Goal: Task Accomplishment & Management: Manage account settings

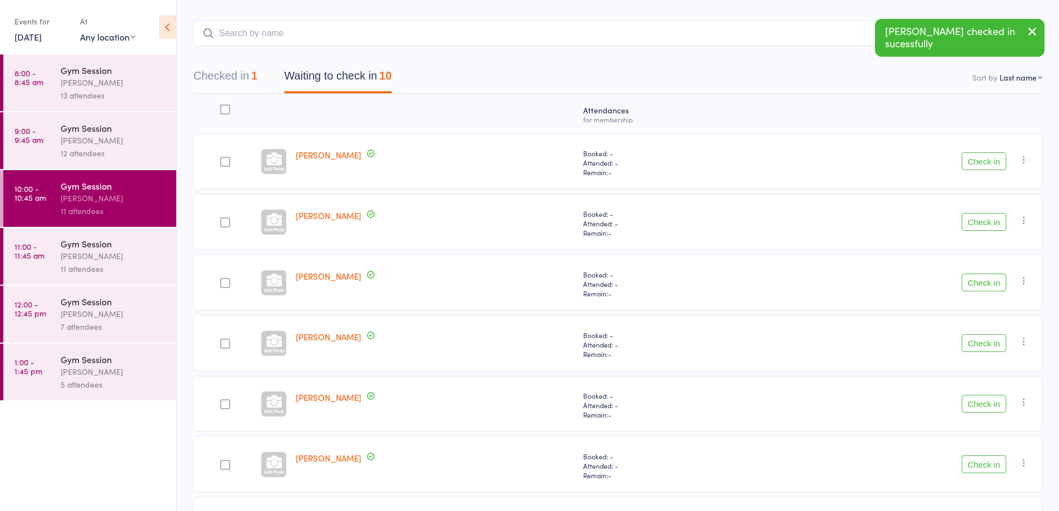
scroll to position [46, 0]
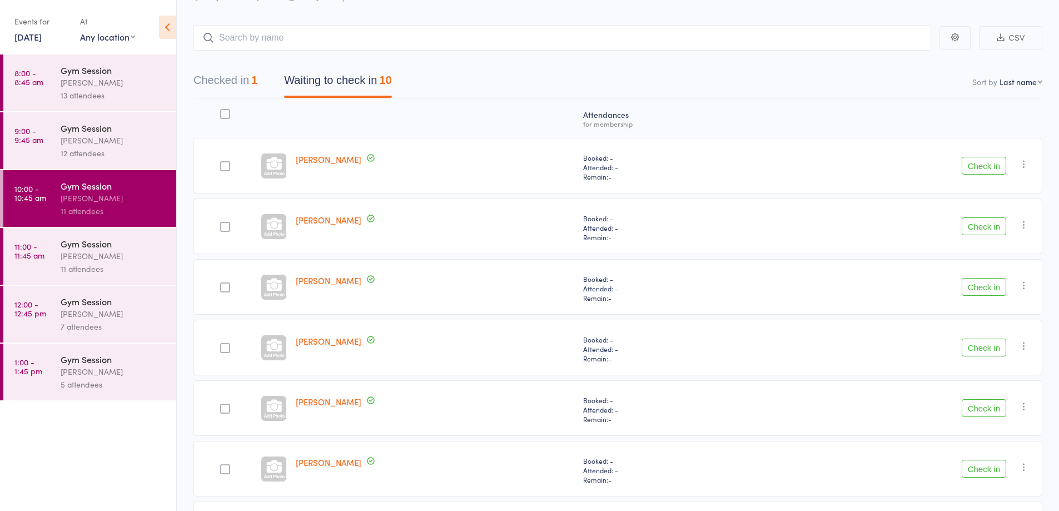
click at [985, 346] on button "Check in" at bounding box center [984, 348] width 44 height 18
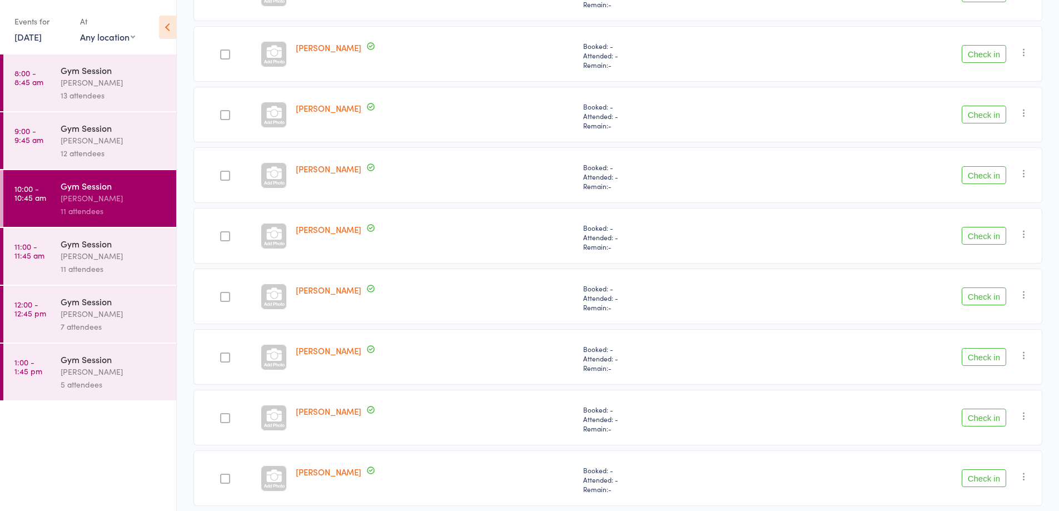
scroll to position [263, 0]
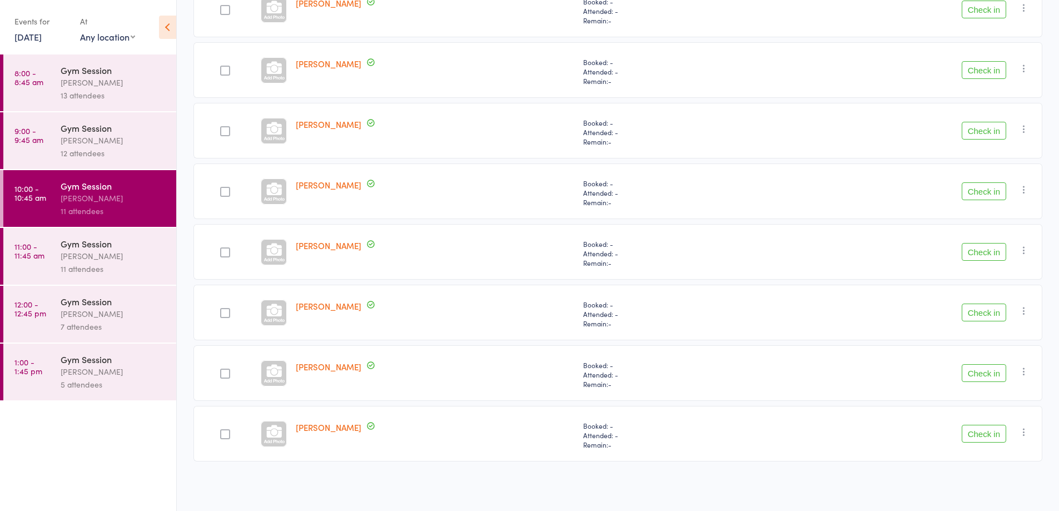
click at [593, 280] on div "Atten­dances for membership [PERSON_NAME] Booked: - Attended: - Remain: - Check…" at bounding box center [618, 174] width 849 height 585
click at [995, 434] on button "Check in" at bounding box center [984, 434] width 44 height 18
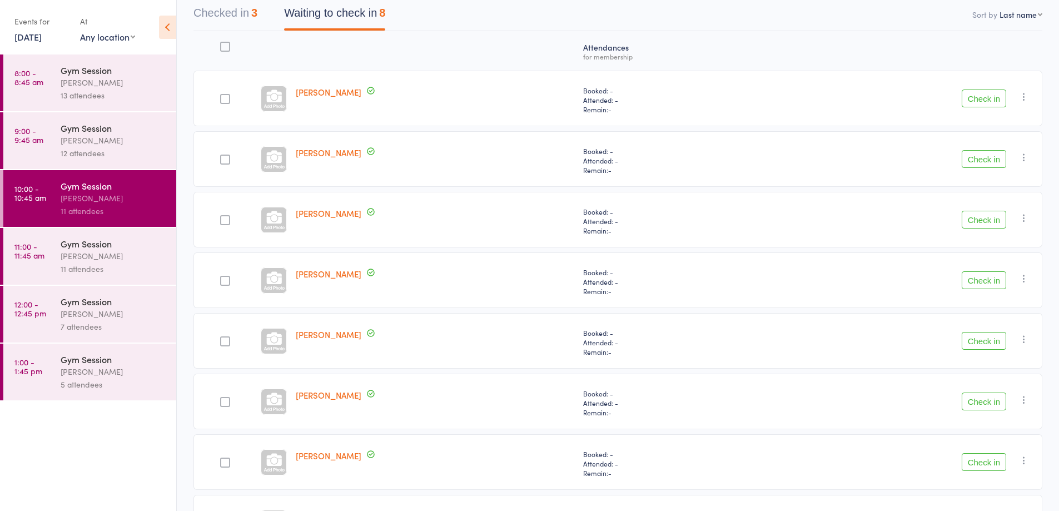
scroll to position [202, 0]
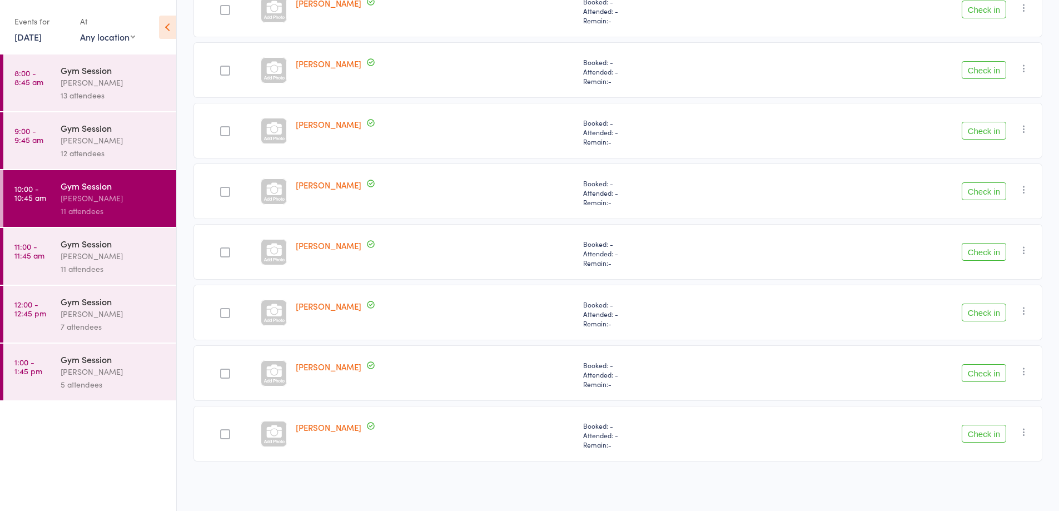
click at [995, 306] on button "Check in" at bounding box center [984, 313] width 44 height 18
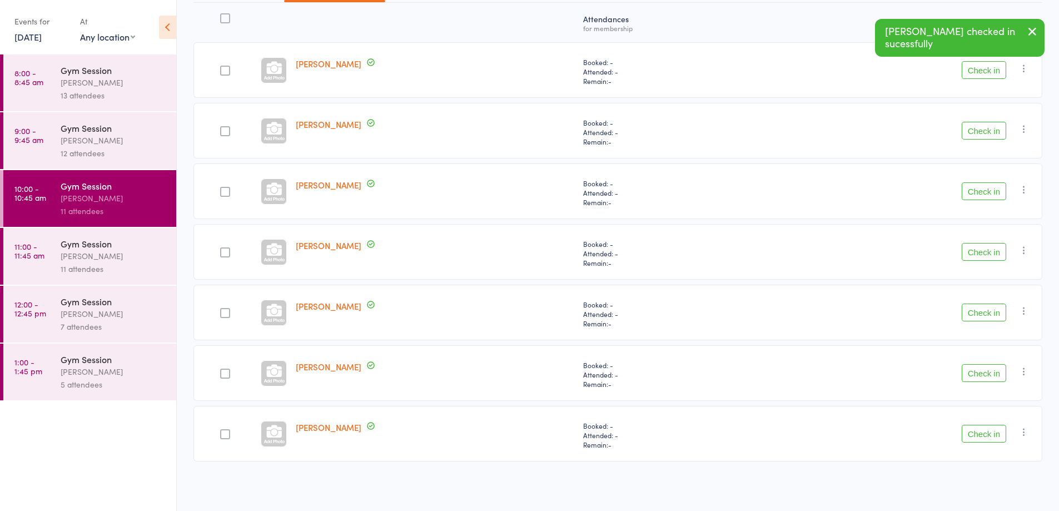
scroll to position [142, 0]
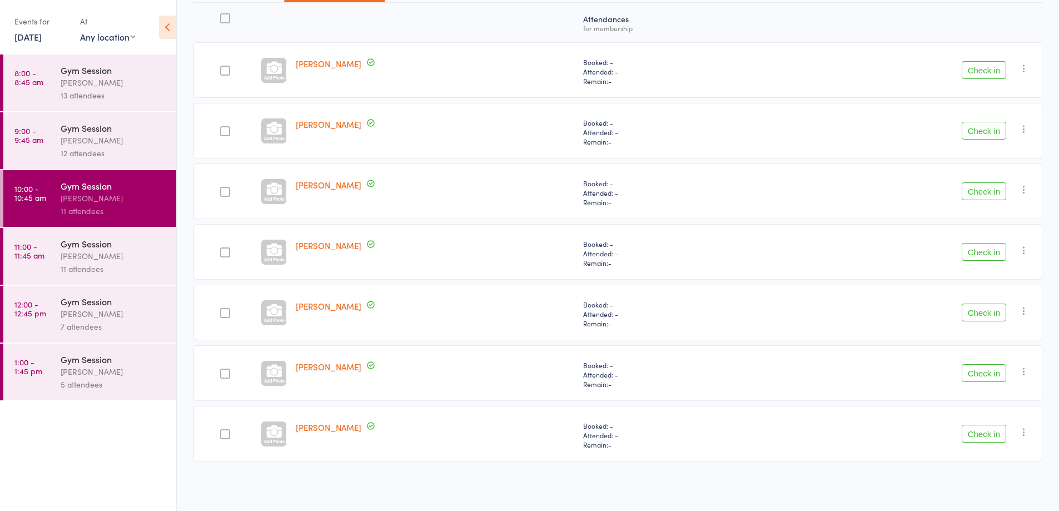
click at [996, 135] on button "Check in" at bounding box center [984, 131] width 44 height 18
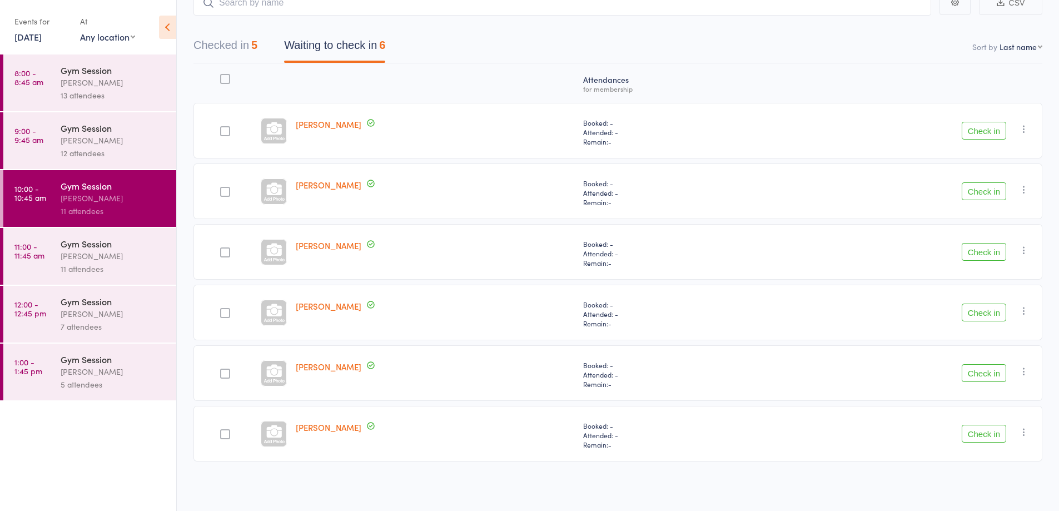
click at [988, 130] on button "Check in" at bounding box center [984, 131] width 44 height 18
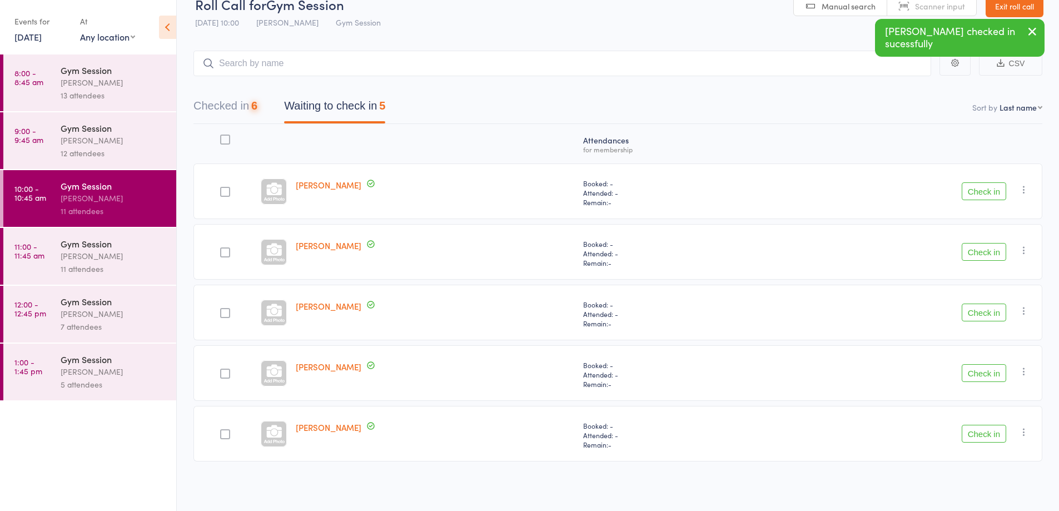
click at [981, 200] on button "Check in" at bounding box center [984, 191] width 44 height 18
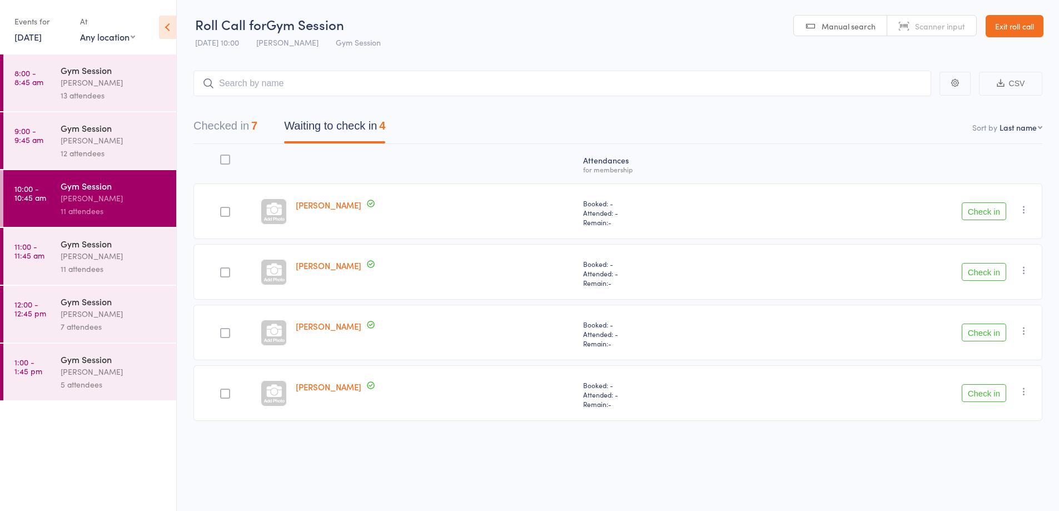
click at [970, 271] on button "Check in" at bounding box center [984, 272] width 44 height 18
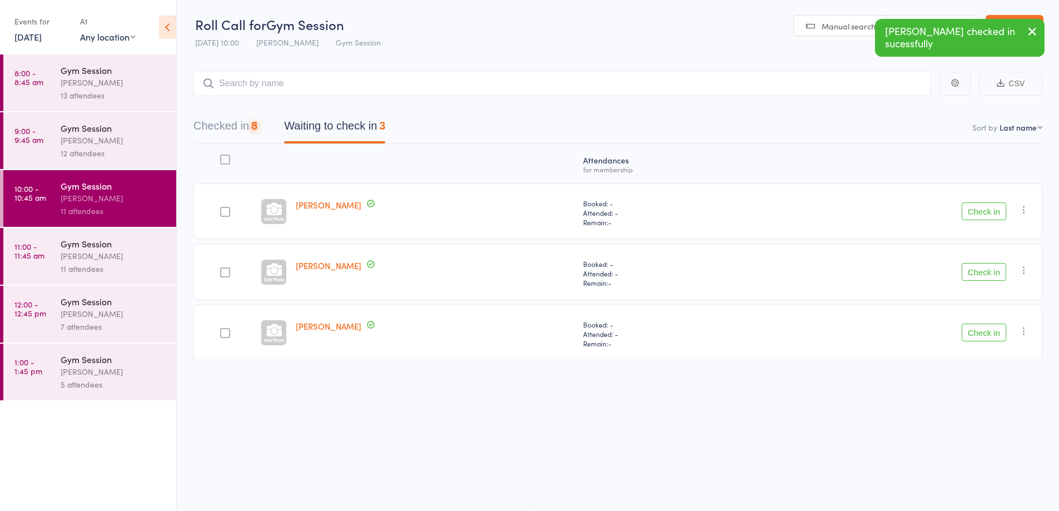
click at [976, 280] on button "Check in" at bounding box center [984, 272] width 44 height 18
click at [981, 280] on button "Check in" at bounding box center [984, 272] width 44 height 18
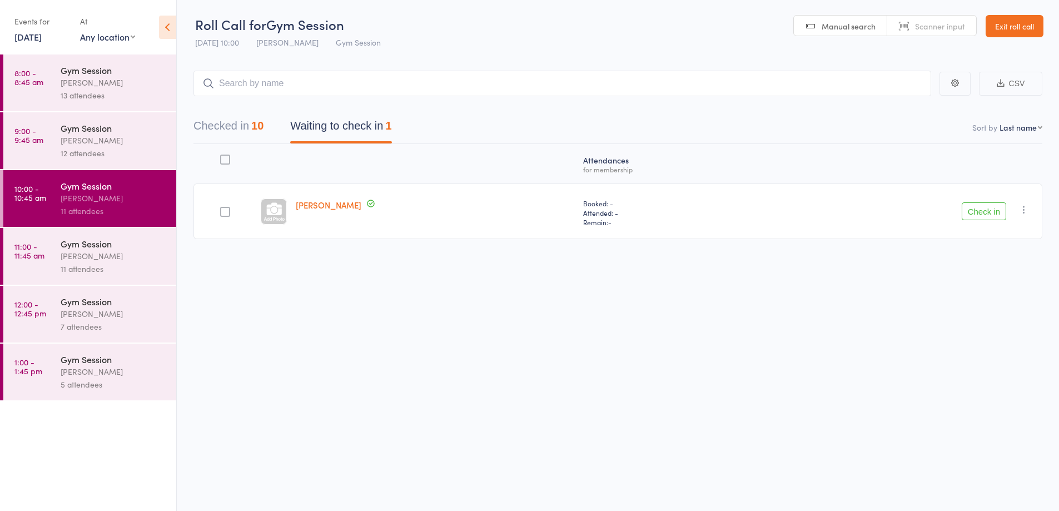
click at [58, 261] on link "11:00 - 11:45 am Gym Session [PERSON_NAME] 11 attendees" at bounding box center [89, 256] width 173 height 57
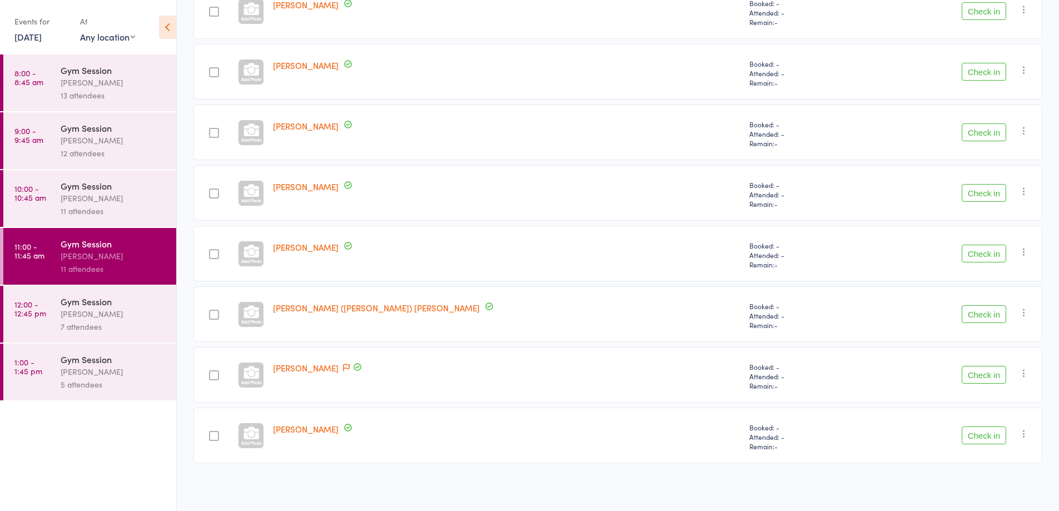
scroll to position [384, 0]
click at [1024, 315] on icon "button" at bounding box center [1024, 310] width 11 height 11
click at [966, 407] on li "Remove" at bounding box center [985, 407] width 92 height 15
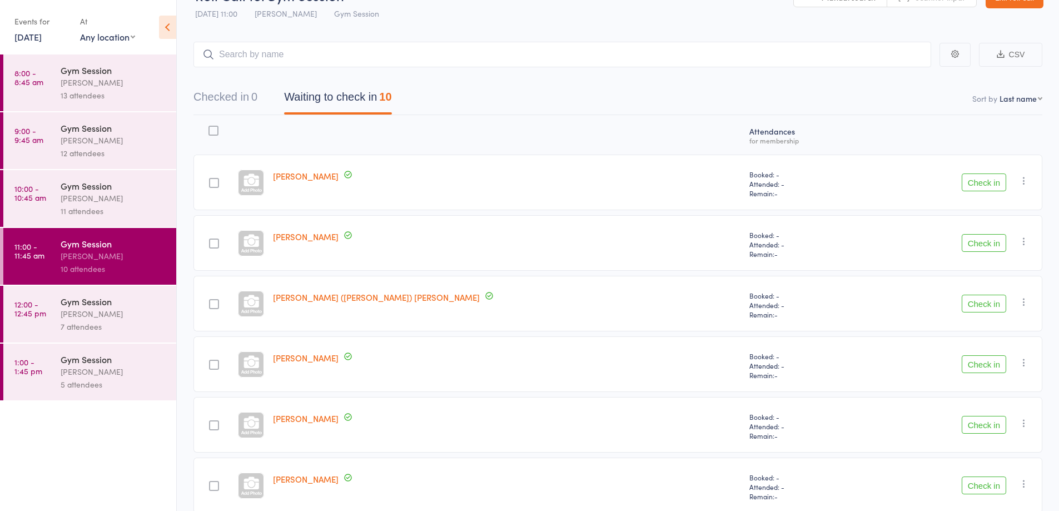
scroll to position [26, 0]
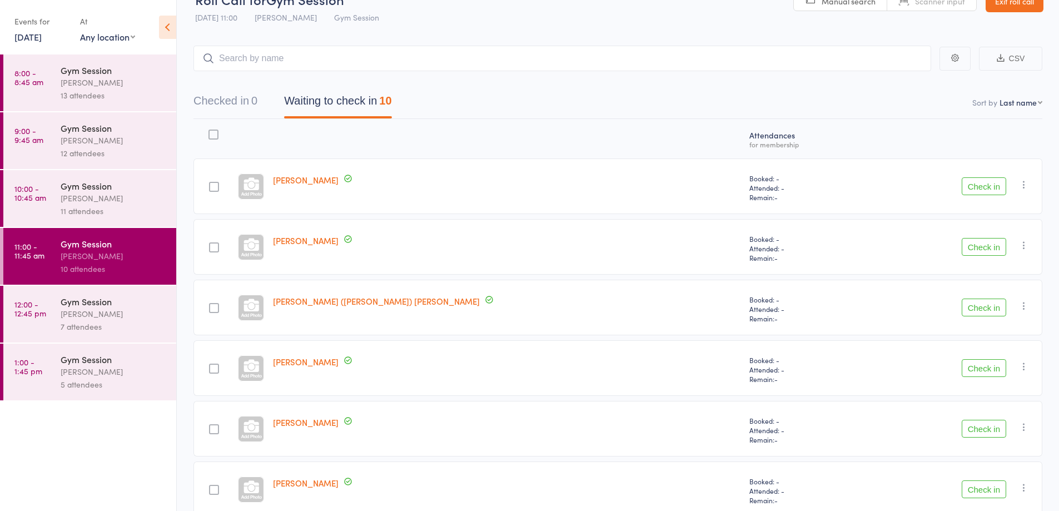
click at [137, 208] on div "11 attendees" at bounding box center [114, 211] width 106 height 13
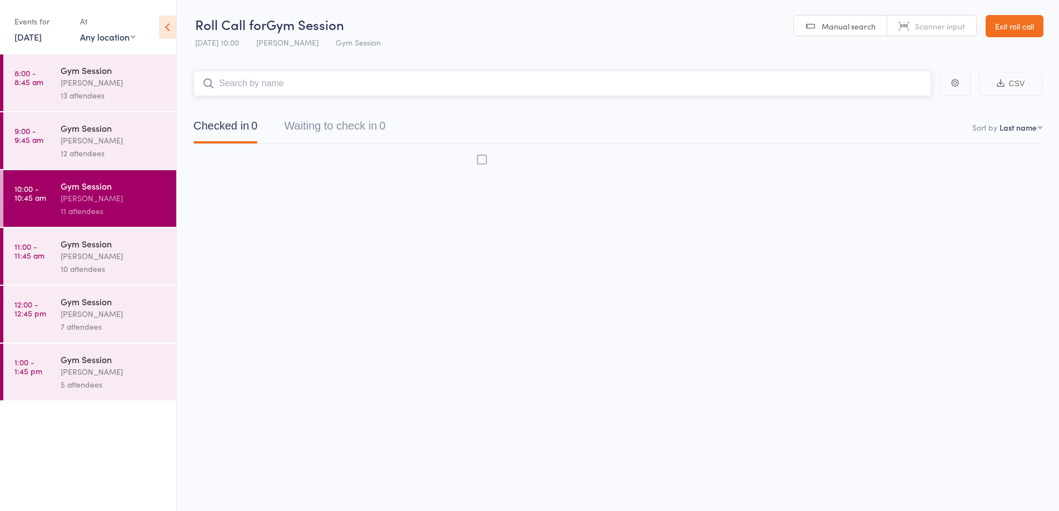
scroll to position [1, 0]
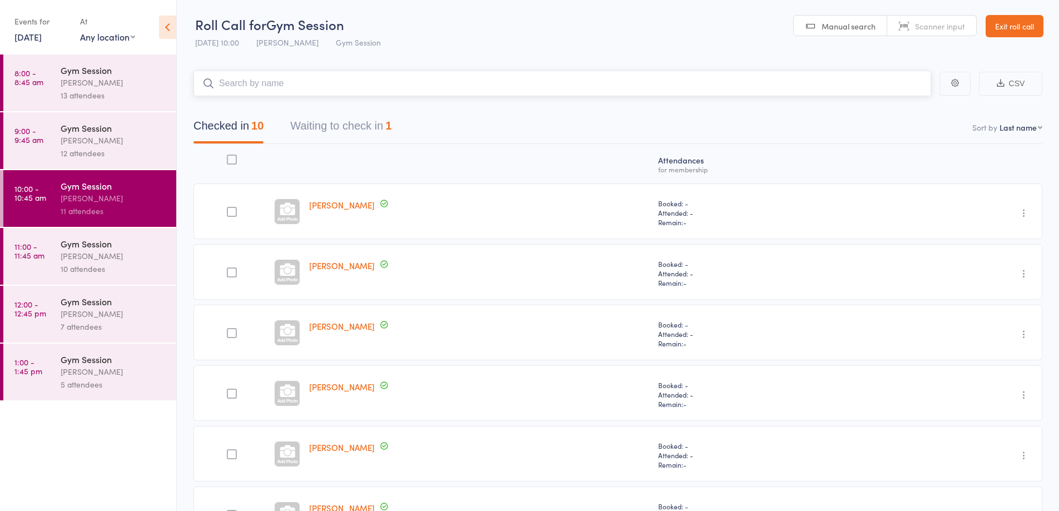
click at [384, 131] on button "Waiting to check in 1" at bounding box center [340, 128] width 101 height 29
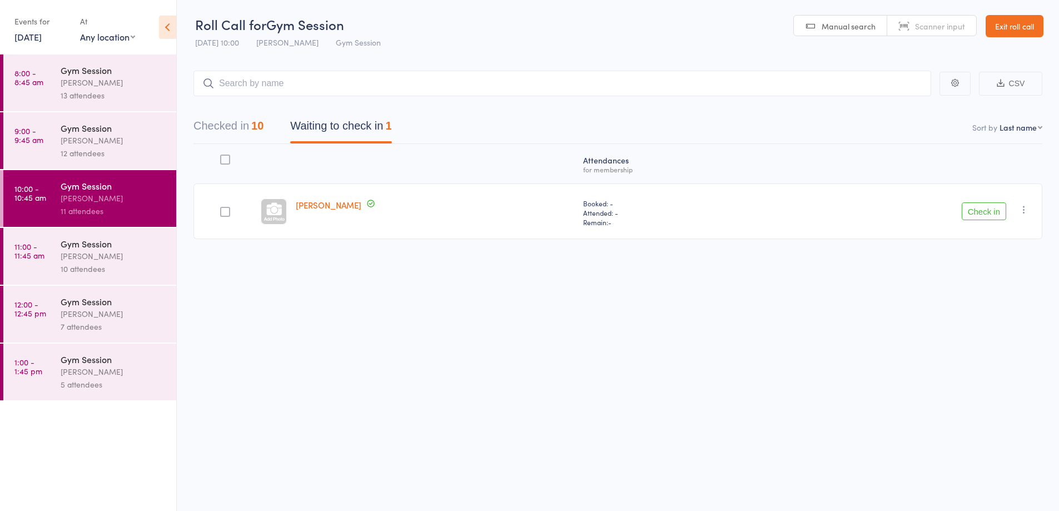
click at [1024, 212] on icon "button" at bounding box center [1024, 209] width 11 height 11
click at [994, 322] on li "Mark absent" at bounding box center [985, 321] width 92 height 15
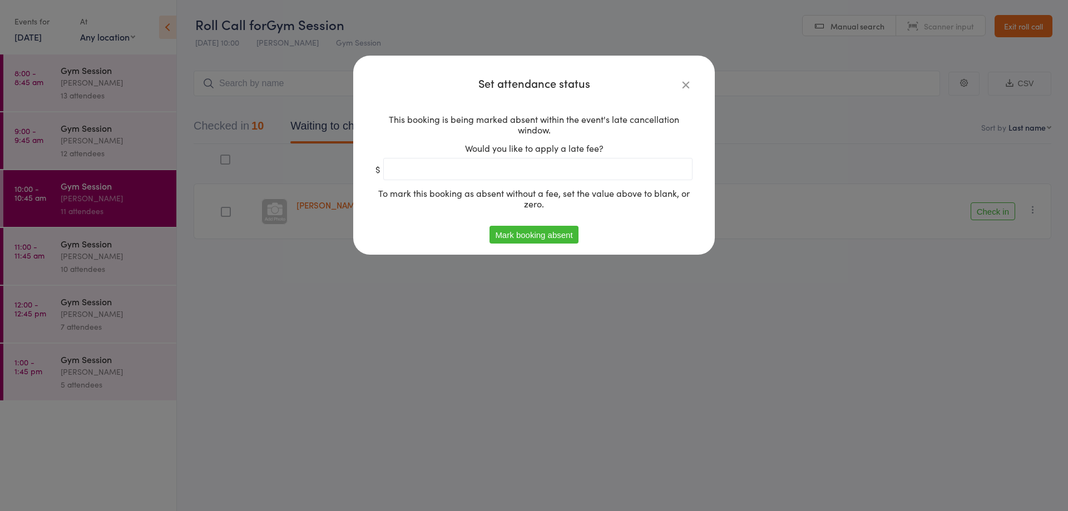
click at [562, 238] on button "Mark booking absent" at bounding box center [533, 235] width 88 height 18
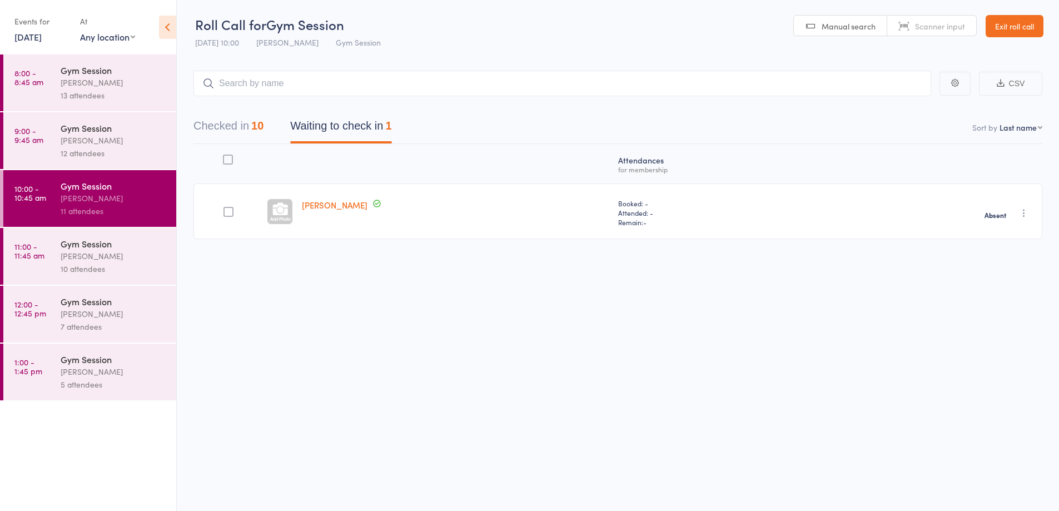
click at [138, 146] on div "[PERSON_NAME]" at bounding box center [114, 140] width 106 height 13
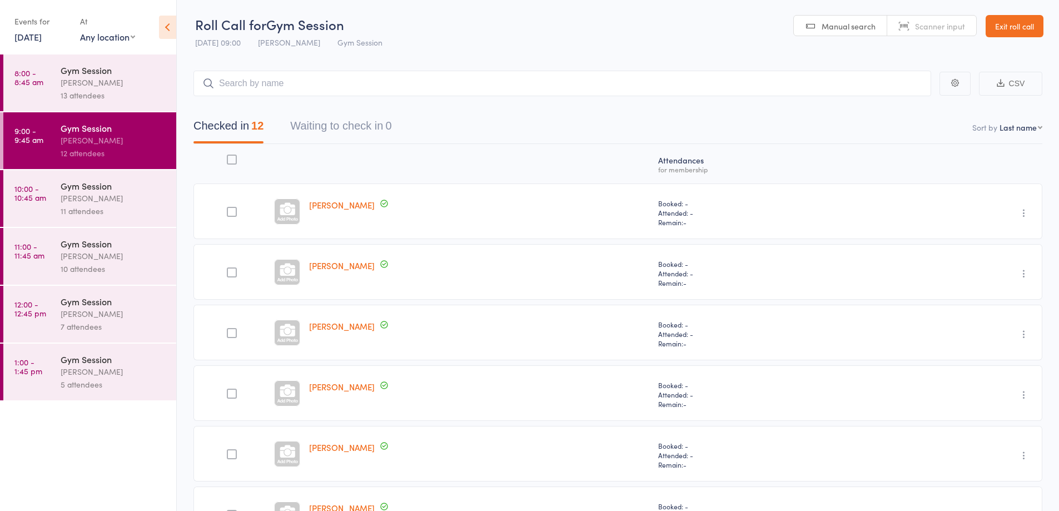
click at [135, 101] on div "13 attendees" at bounding box center [114, 95] width 106 height 13
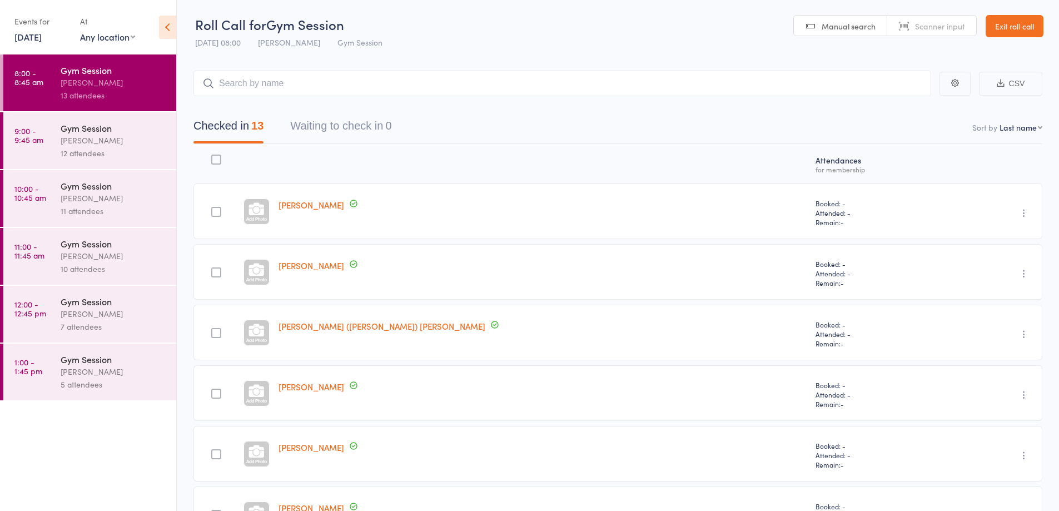
click at [128, 261] on div "[PERSON_NAME]" at bounding box center [114, 256] width 106 height 13
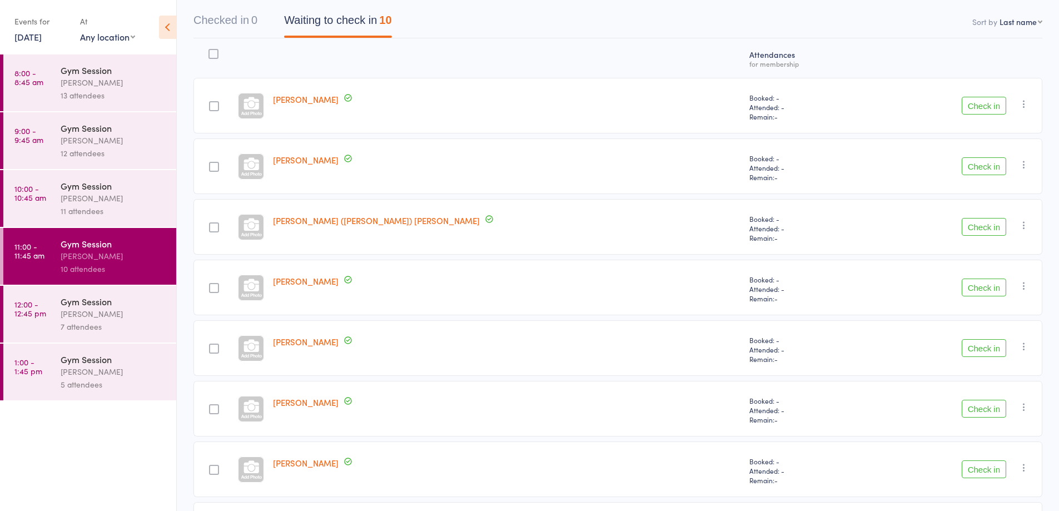
scroll to position [206, 0]
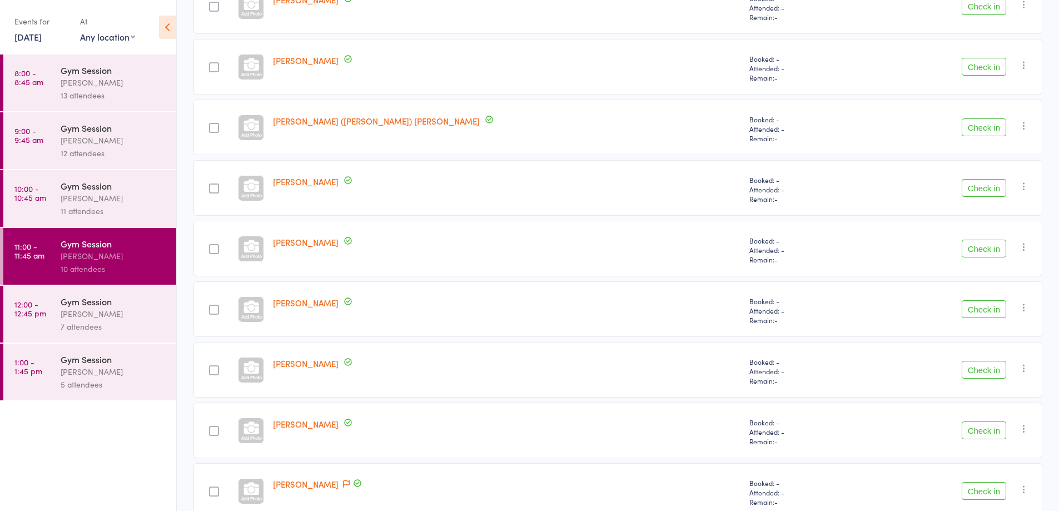
click at [979, 253] on button "Check in" at bounding box center [984, 249] width 44 height 18
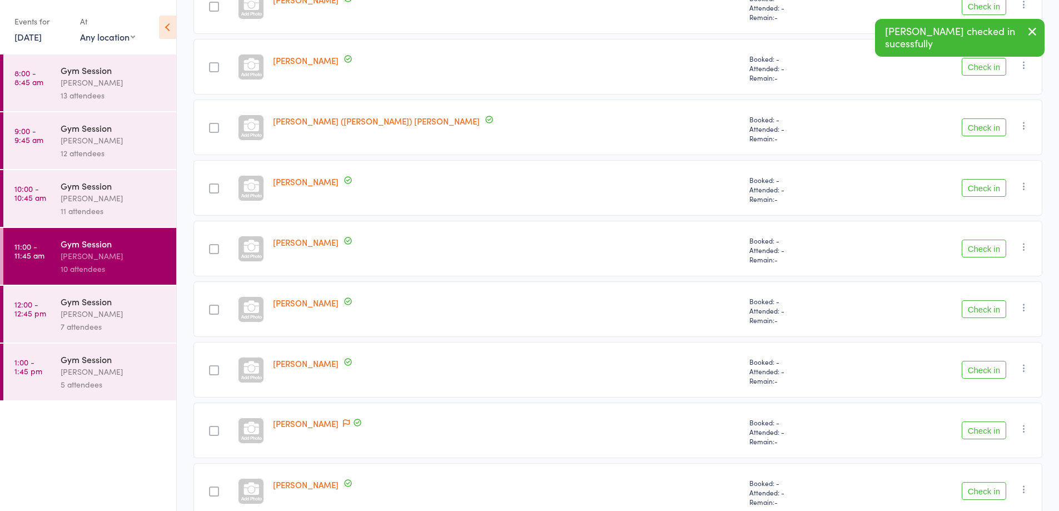
click at [990, 308] on button "Check in" at bounding box center [984, 309] width 44 height 18
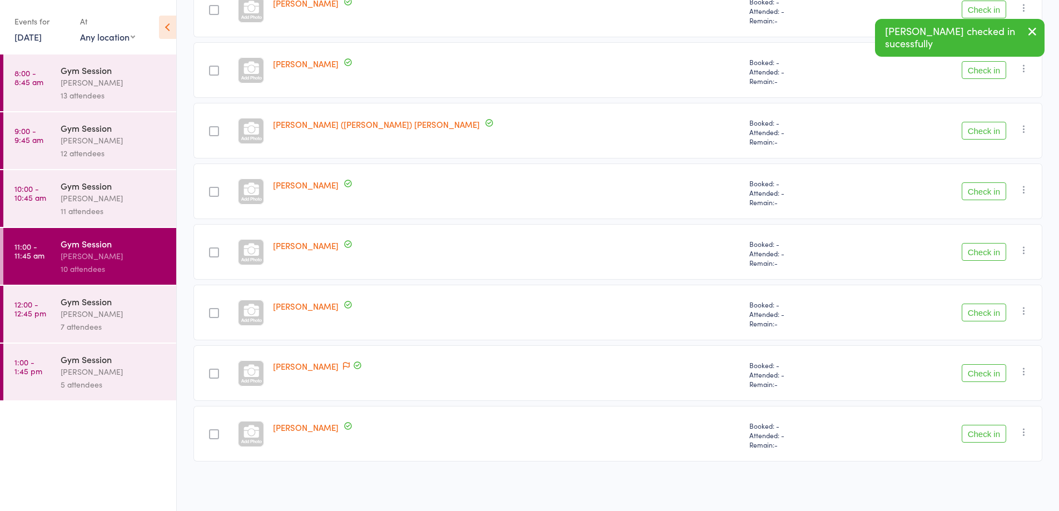
click at [984, 250] on button "Check in" at bounding box center [984, 252] width 44 height 18
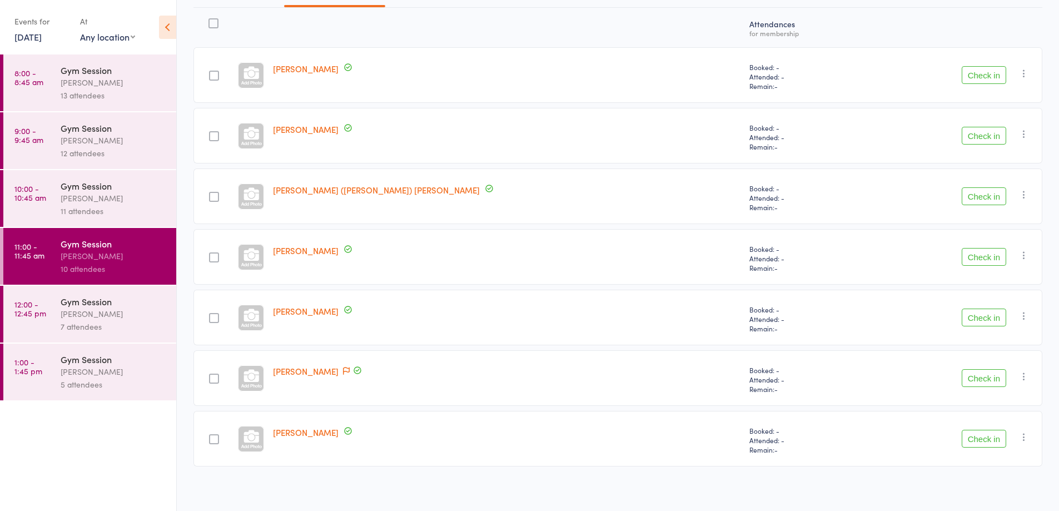
scroll to position [134, 0]
click at [980, 84] on button "Check in" at bounding box center [984, 78] width 44 height 18
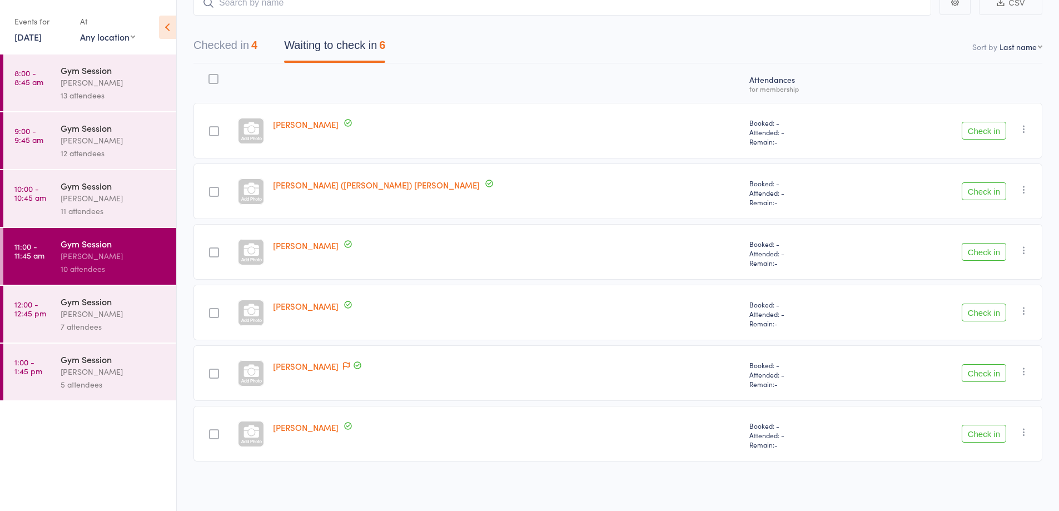
click at [984, 128] on button "Check in" at bounding box center [984, 131] width 44 height 18
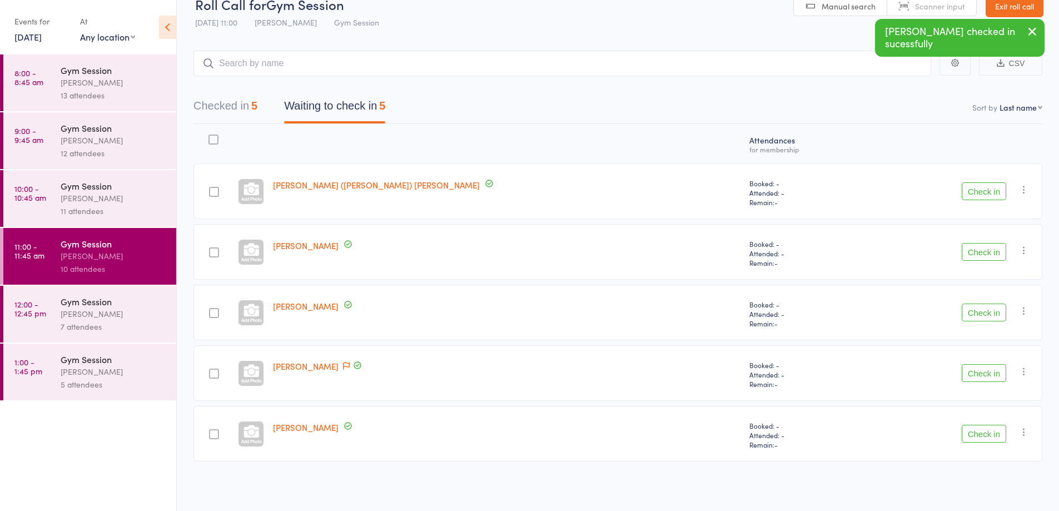
click at [980, 195] on button "Check in" at bounding box center [984, 191] width 44 height 18
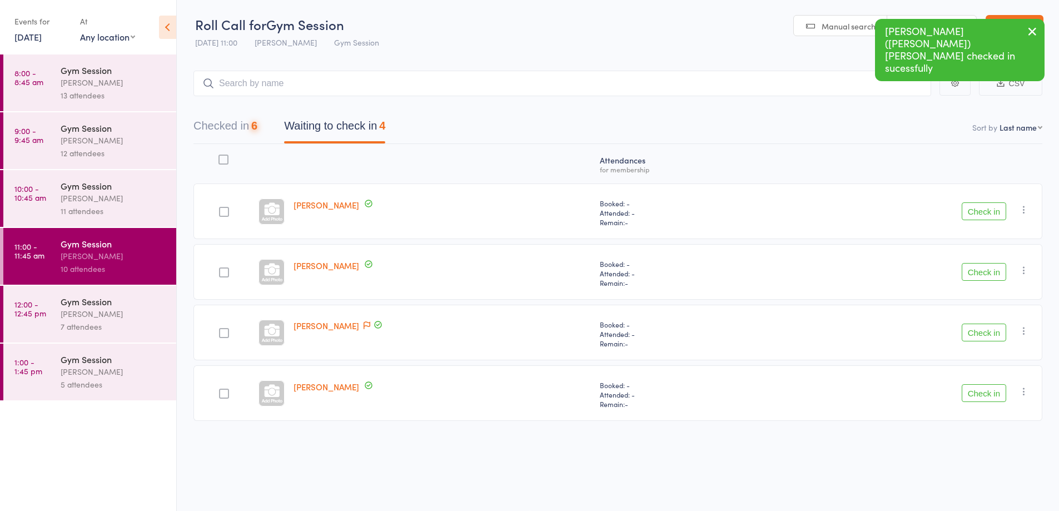
scroll to position [1, 0]
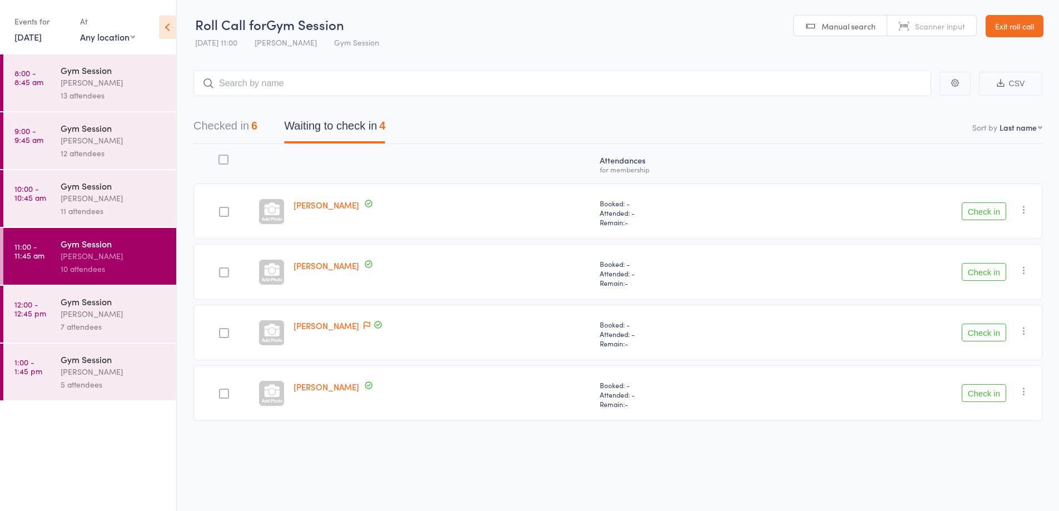
click at [980, 212] on button "Check in" at bounding box center [984, 211] width 44 height 18
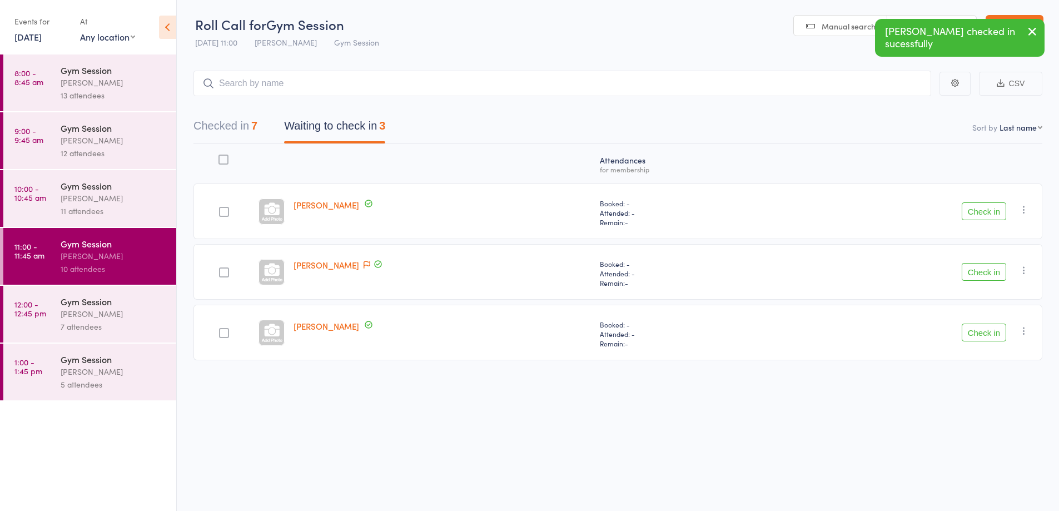
click at [995, 274] on button "Check in" at bounding box center [984, 272] width 44 height 18
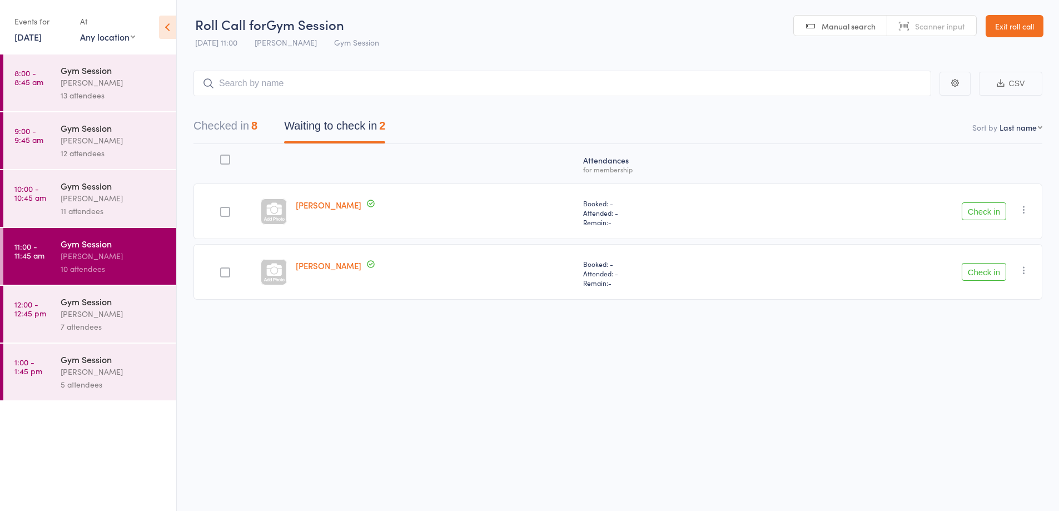
click at [979, 276] on button "Check in" at bounding box center [984, 272] width 44 height 18
